Goal: Task Accomplishment & Management: Complete application form

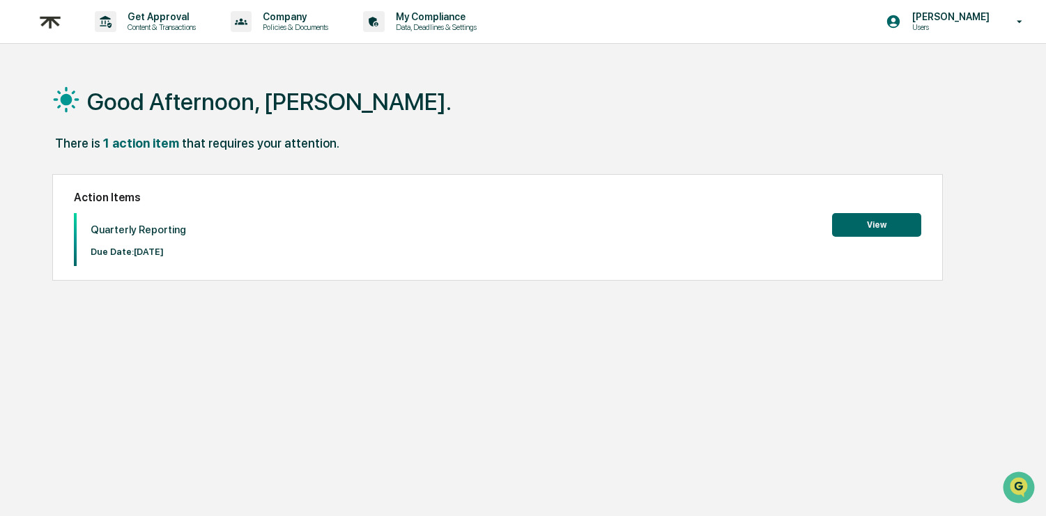
click at [871, 216] on button "View" at bounding box center [876, 225] width 89 height 24
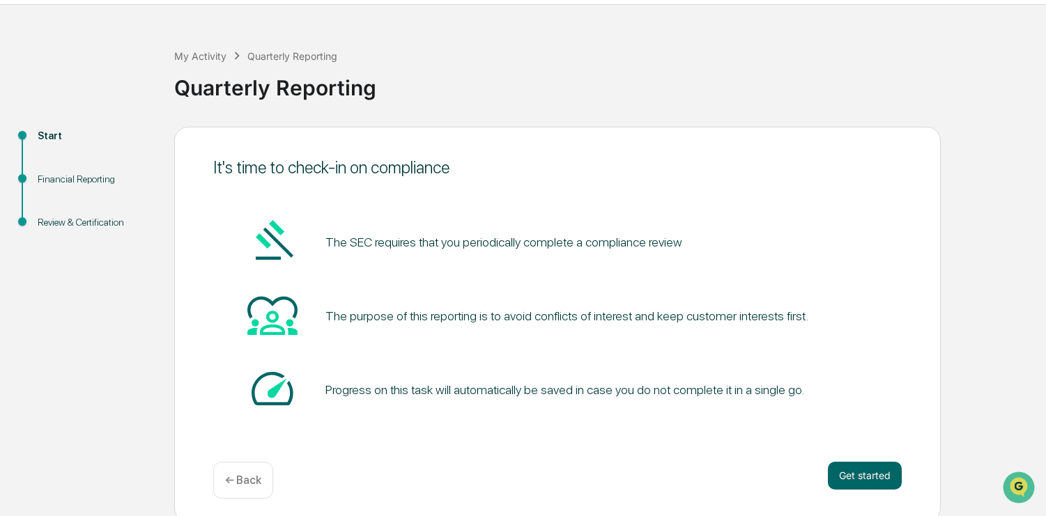
scroll to position [45, 0]
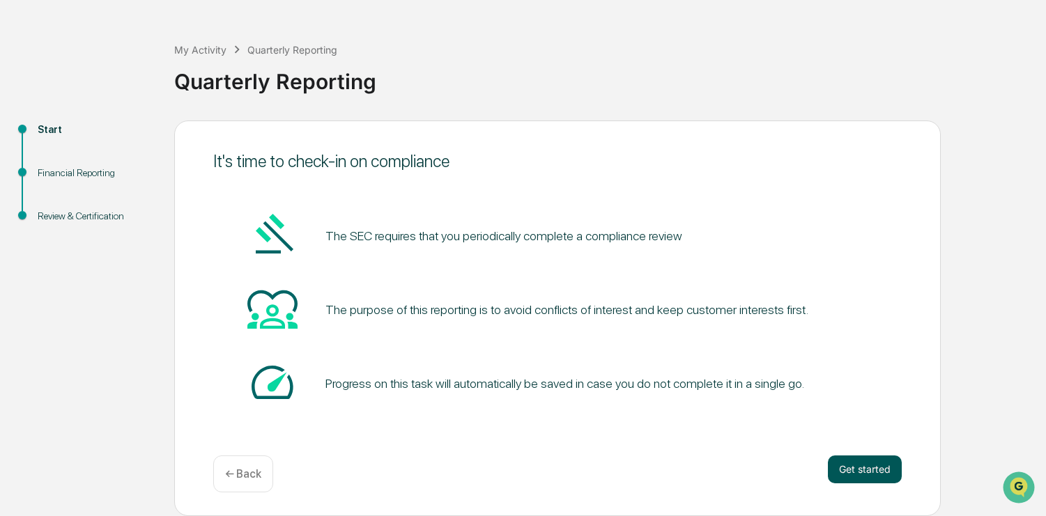
click at [874, 468] on button "Get started" at bounding box center [865, 470] width 74 height 28
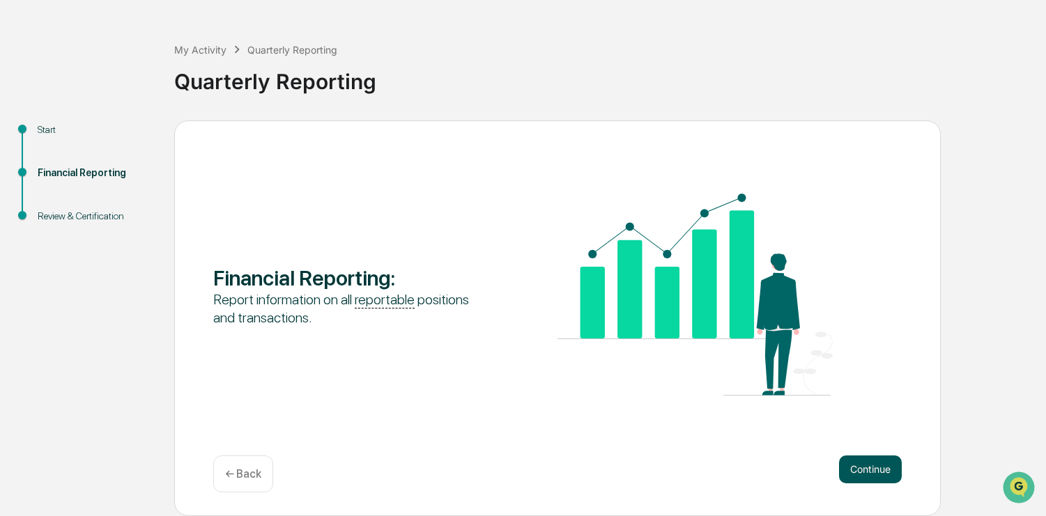
click at [875, 470] on button "Continue" at bounding box center [870, 470] width 63 height 28
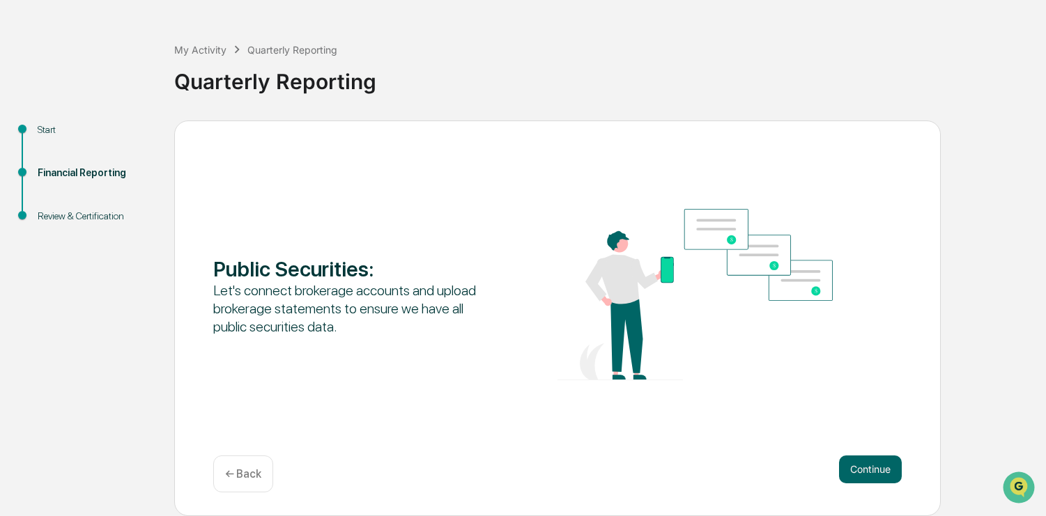
click at [875, 470] on button "Continue" at bounding box center [870, 470] width 63 height 28
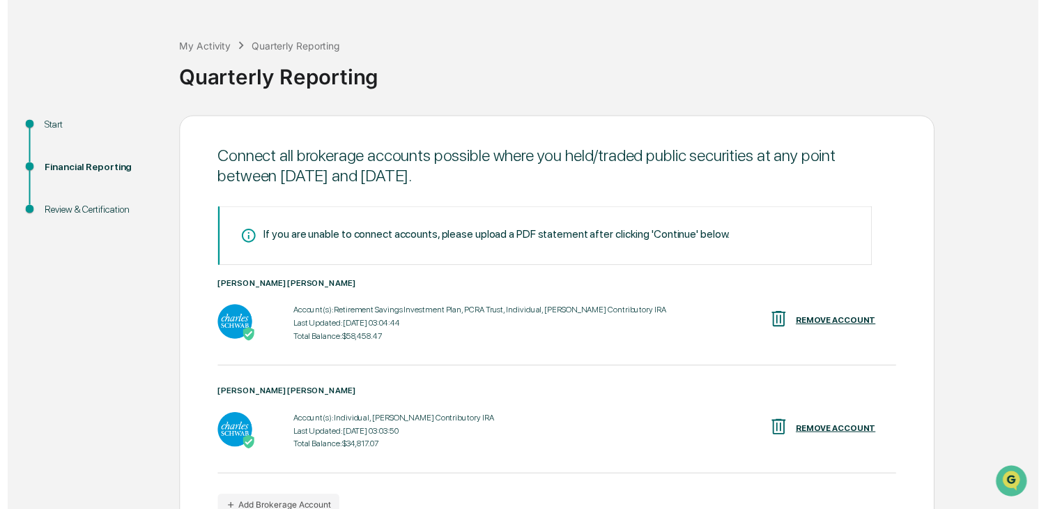
scroll to position [129, 0]
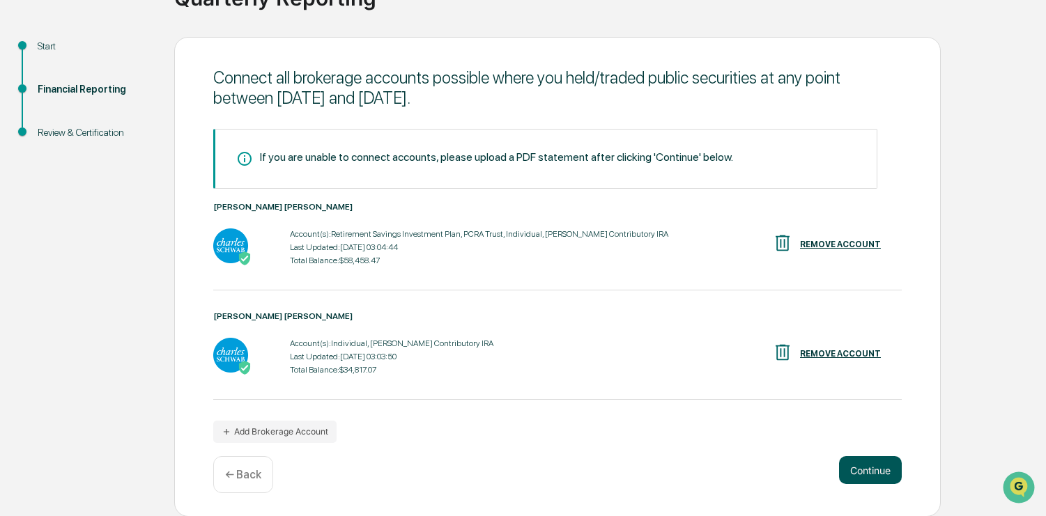
click at [865, 472] on button "Continue" at bounding box center [870, 470] width 63 height 28
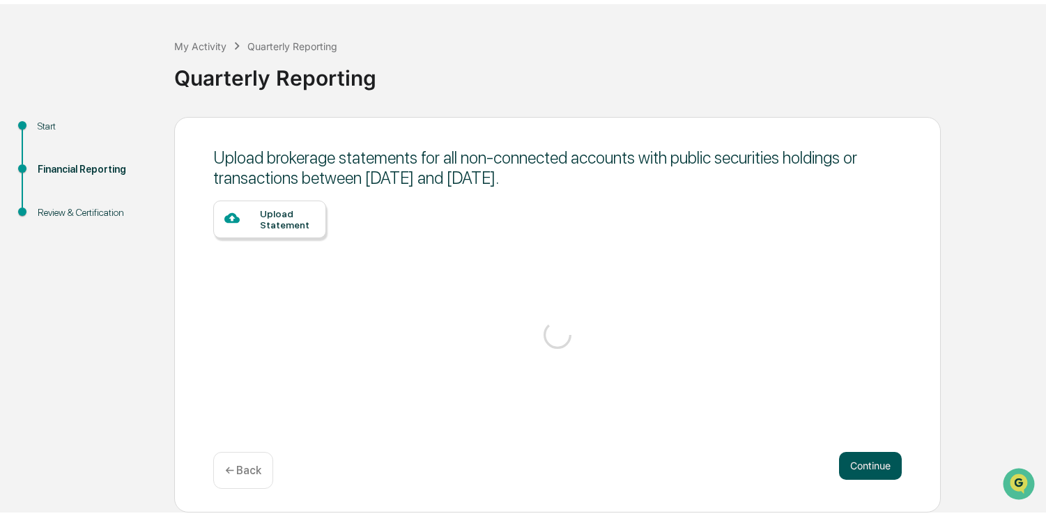
scroll to position [45, 0]
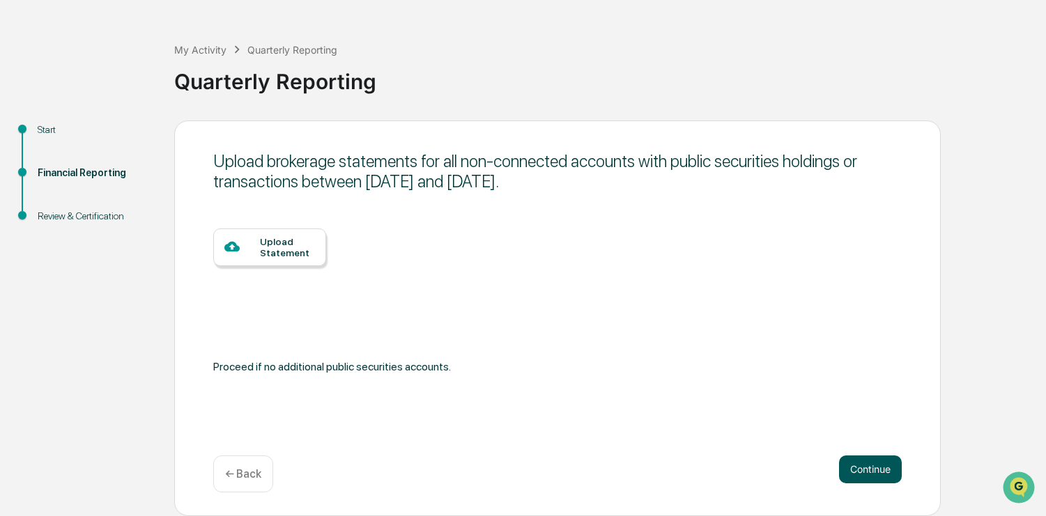
click at [879, 464] on button "Continue" at bounding box center [870, 470] width 63 height 28
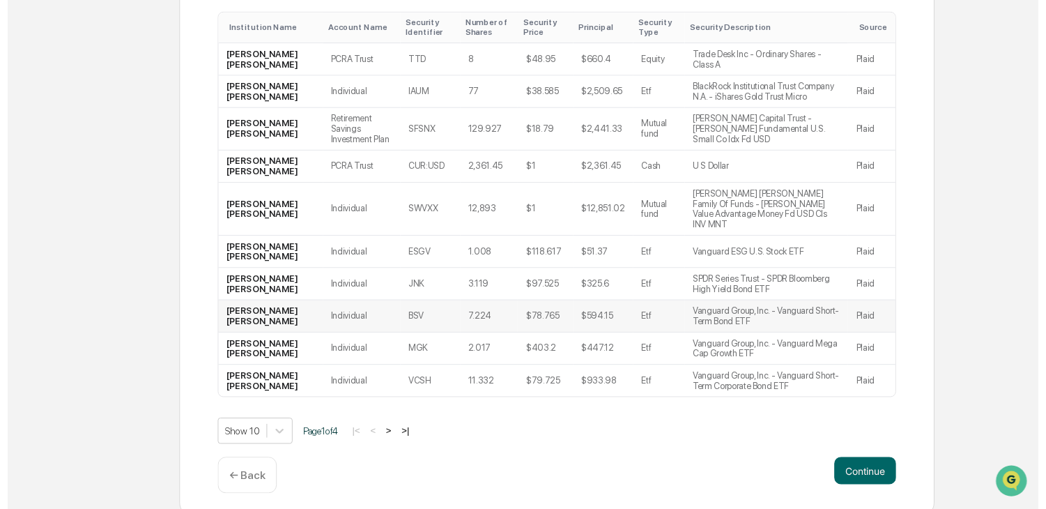
scroll to position [288, 0]
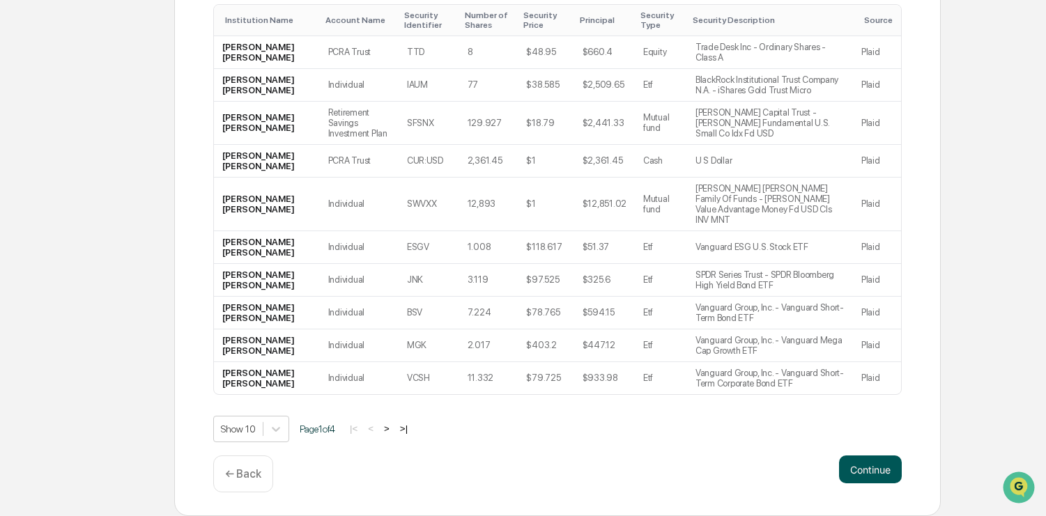
click at [868, 468] on button "Continue" at bounding box center [870, 470] width 63 height 28
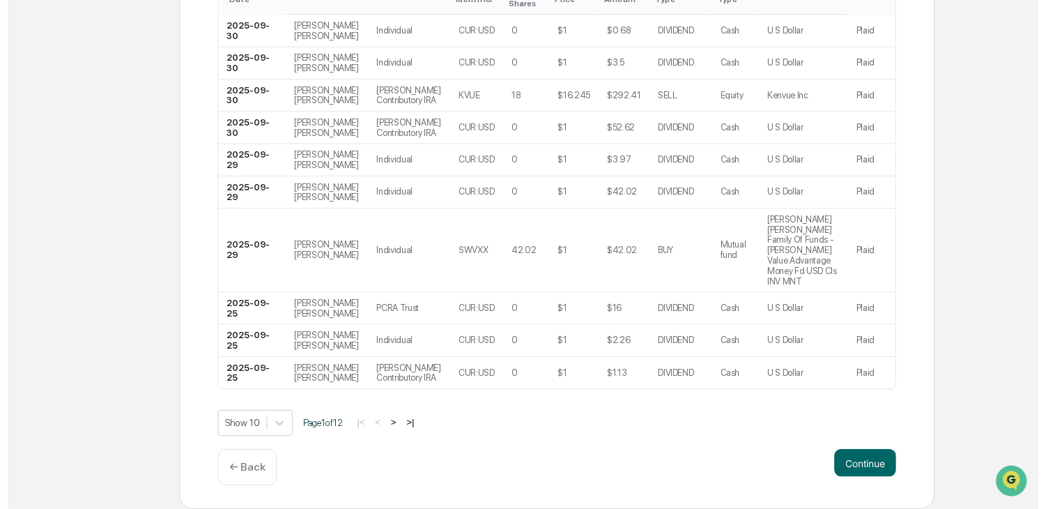
scroll to position [329, 0]
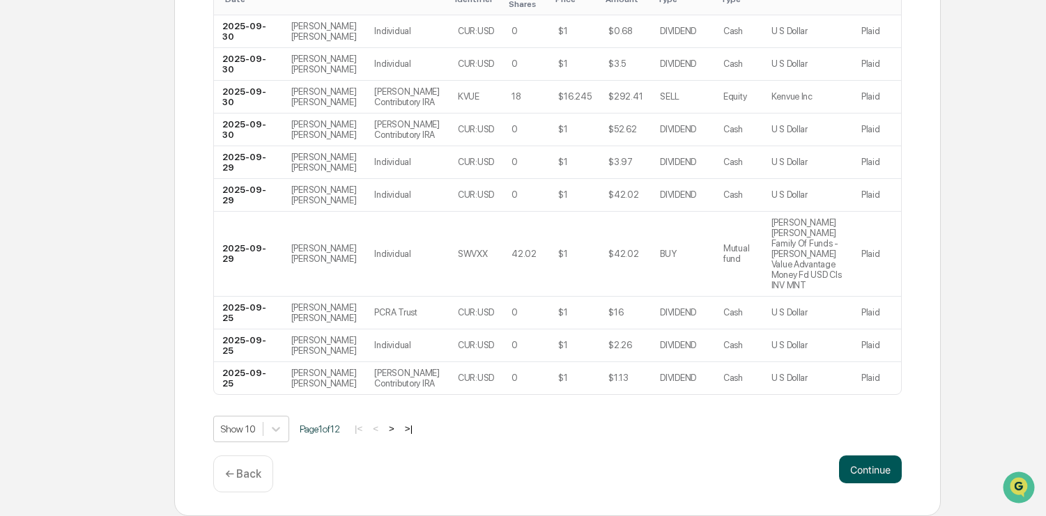
click at [879, 463] on button "Continue" at bounding box center [870, 470] width 63 height 28
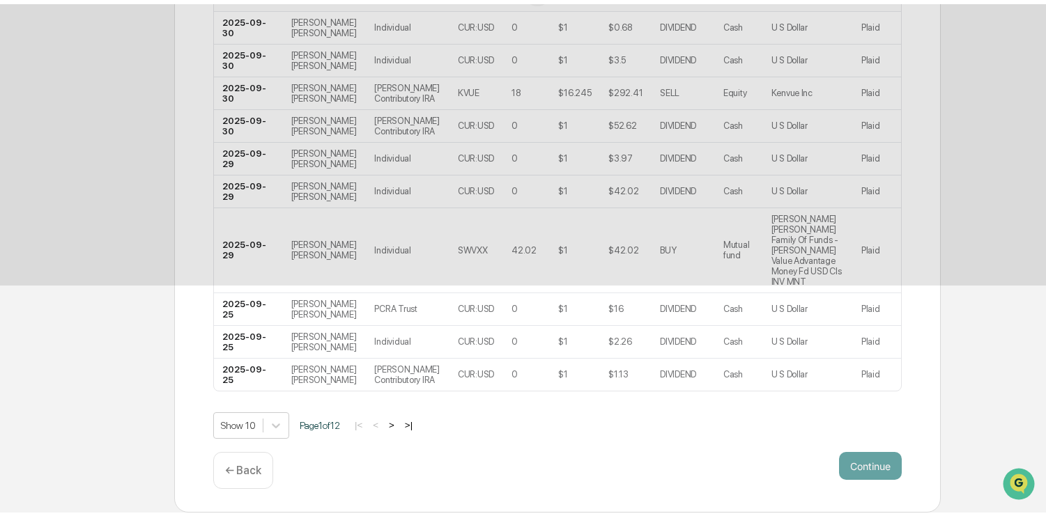
scroll to position [89, 0]
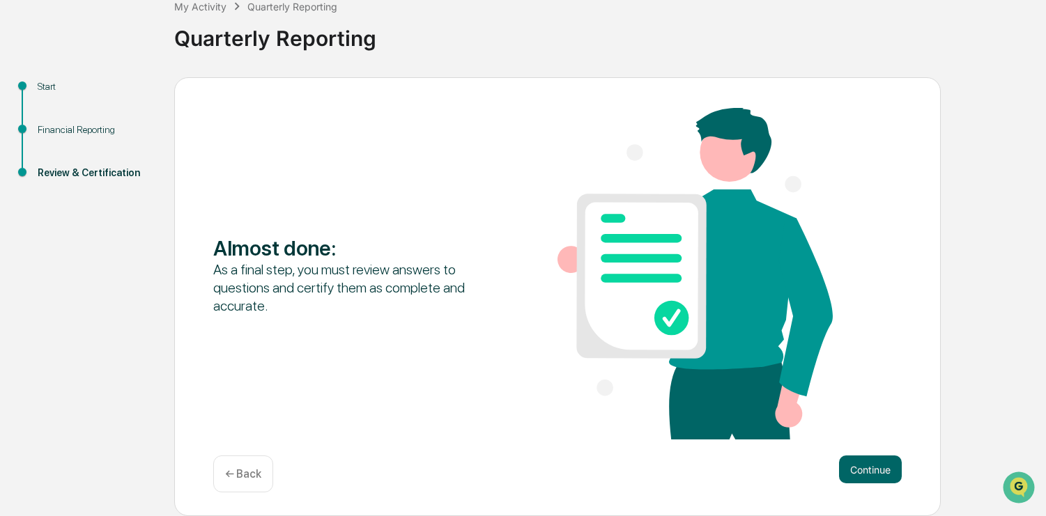
click at [879, 463] on button "Continue" at bounding box center [870, 470] width 63 height 28
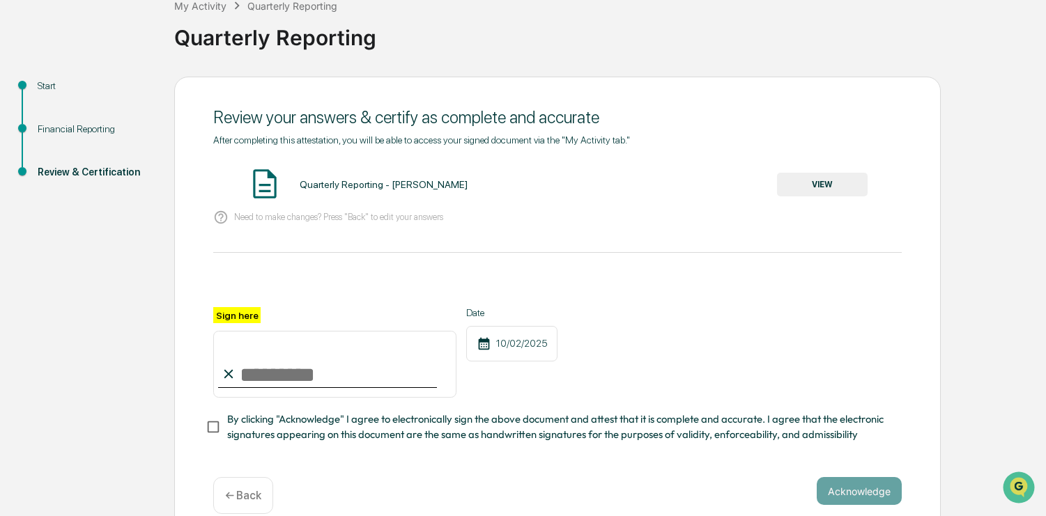
click at [268, 376] on input "Sign here" at bounding box center [334, 364] width 243 height 67
type input "**********"
click at [585, 373] on div "**********" at bounding box center [557, 352] width 689 height 91
click at [398, 433] on span "By clicking "Acknowledge" I agree to electronically sign the above document and…" at bounding box center [558, 427] width 663 height 31
click at [856, 497] on button "Acknowledge" at bounding box center [859, 491] width 85 height 28
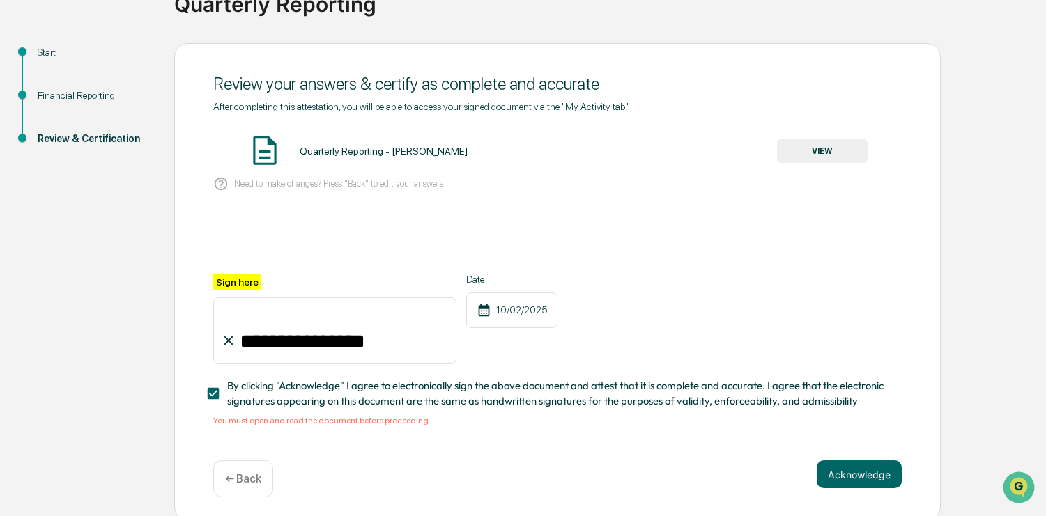
scroll to position [127, 0]
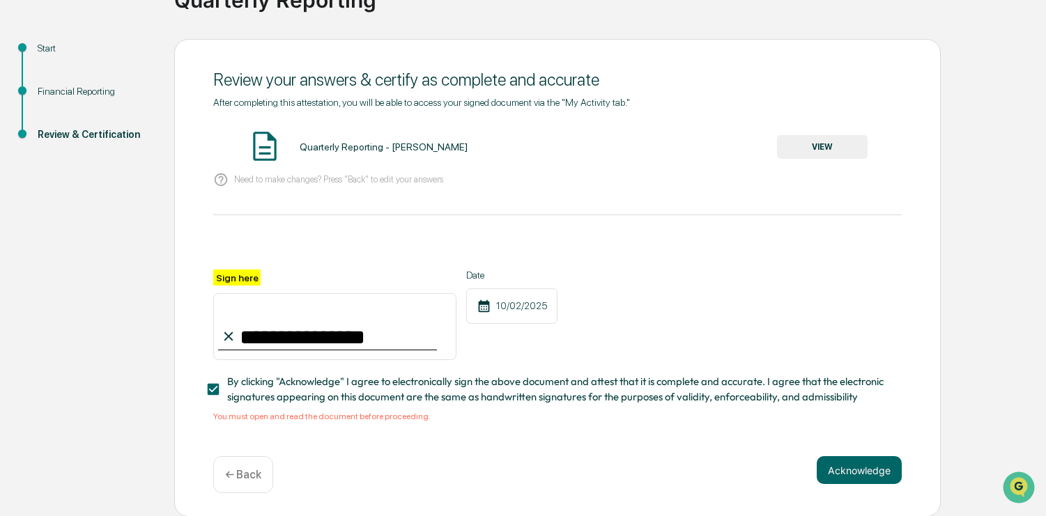
click at [820, 146] on button "VIEW" at bounding box center [822, 147] width 91 height 24
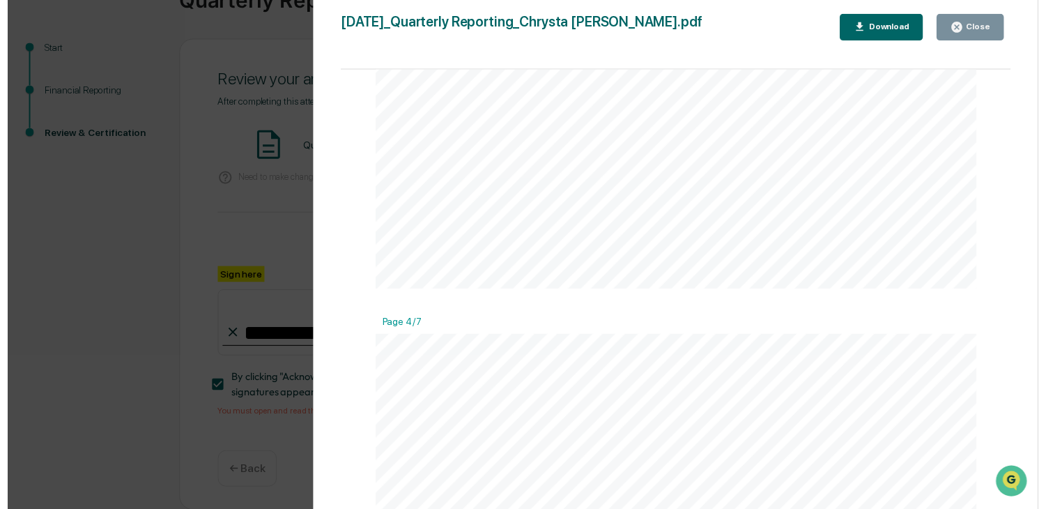
scroll to position [2510, 0]
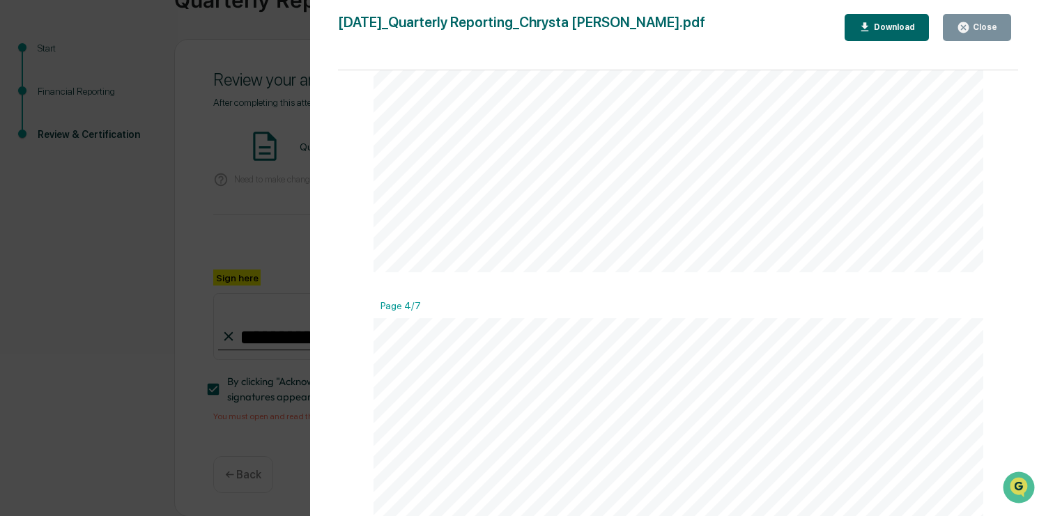
click at [976, 31] on div "Close" at bounding box center [983, 27] width 27 height 10
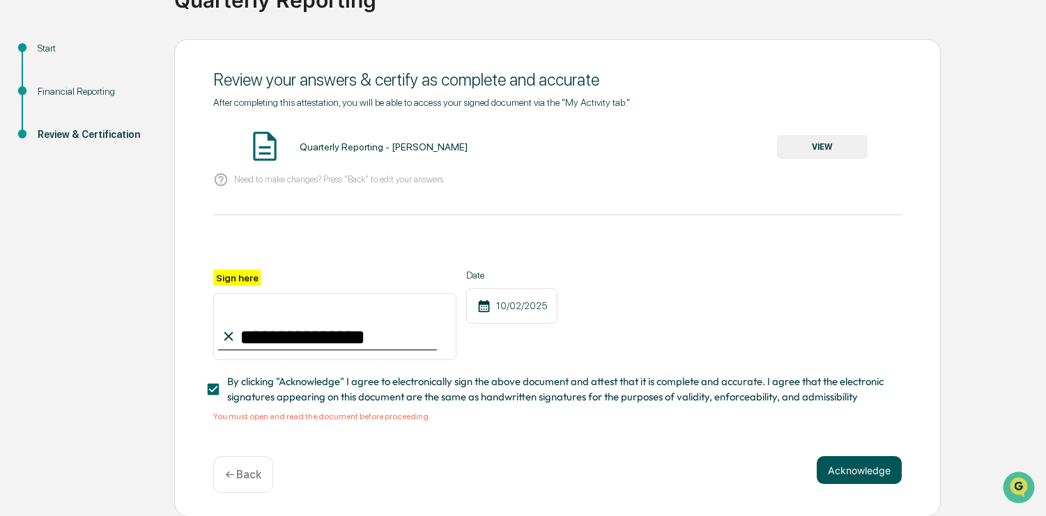
click at [852, 479] on button "Acknowledge" at bounding box center [859, 470] width 85 height 28
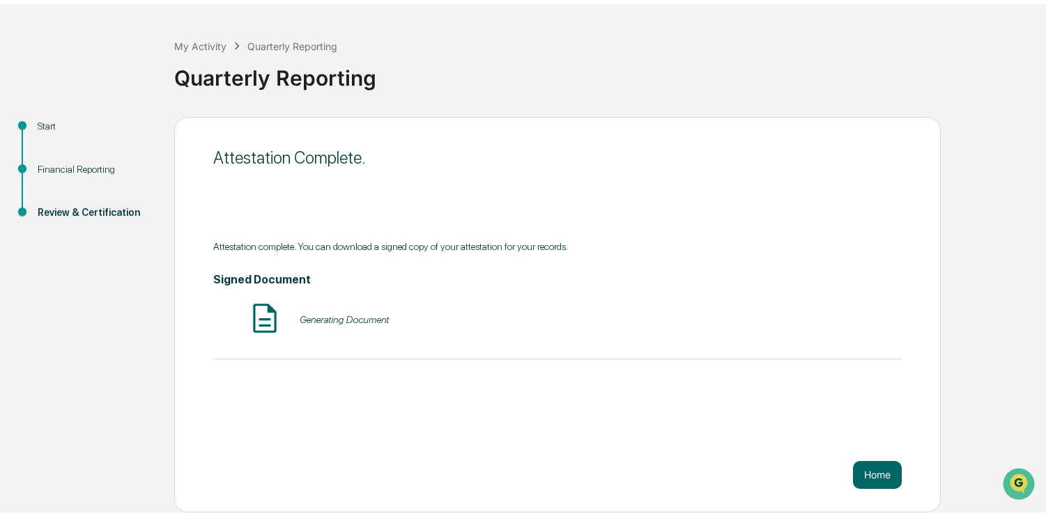
scroll to position [45, 0]
